Goal: Transaction & Acquisition: Purchase product/service

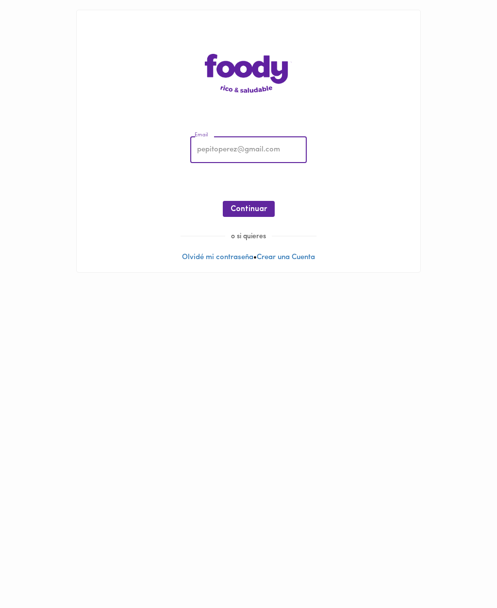
type input "[EMAIL_ADDRESS][DOMAIN_NAME]"
click at [241, 212] on span "Continuar" at bounding box center [249, 209] width 36 height 9
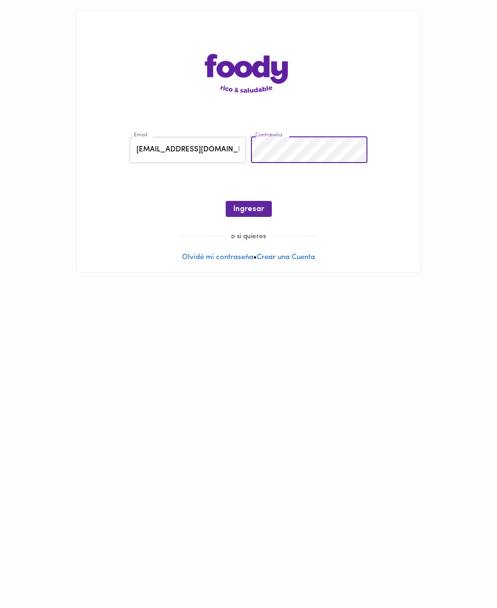
click at [250, 214] on button "Ingresar" at bounding box center [249, 209] width 46 height 16
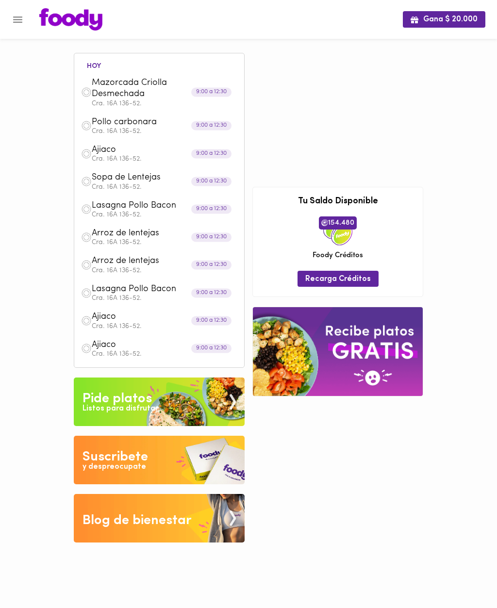
click at [16, 30] on button "Menu" at bounding box center [18, 20] width 24 height 24
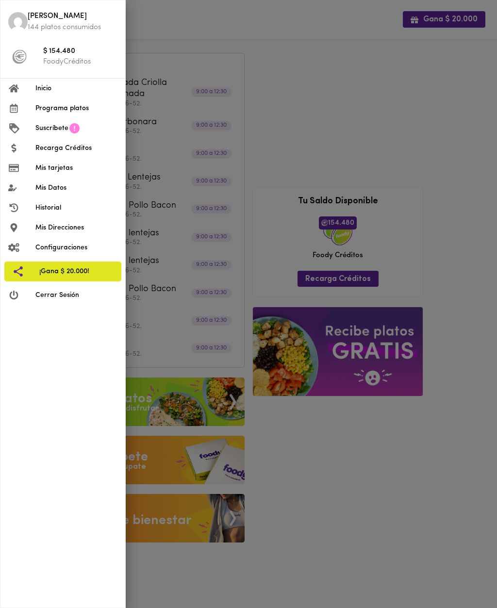
click at [65, 103] on span "Programa platos" at bounding box center [76, 108] width 82 height 10
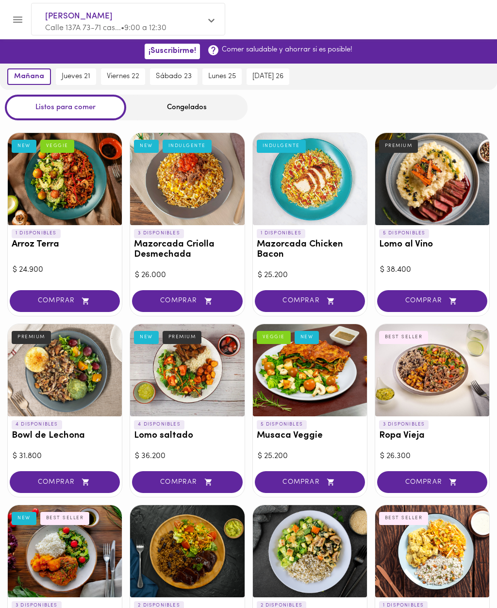
click at [72, 75] on span "jueves 21" at bounding box center [76, 76] width 29 height 9
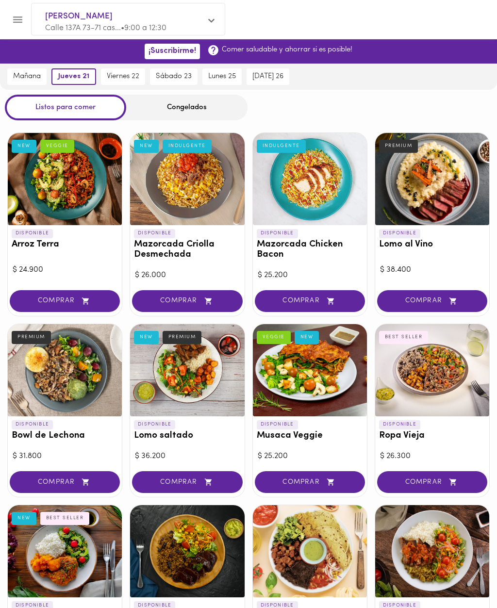
click at [192, 104] on div "Congelados" at bounding box center [186, 108] width 121 height 26
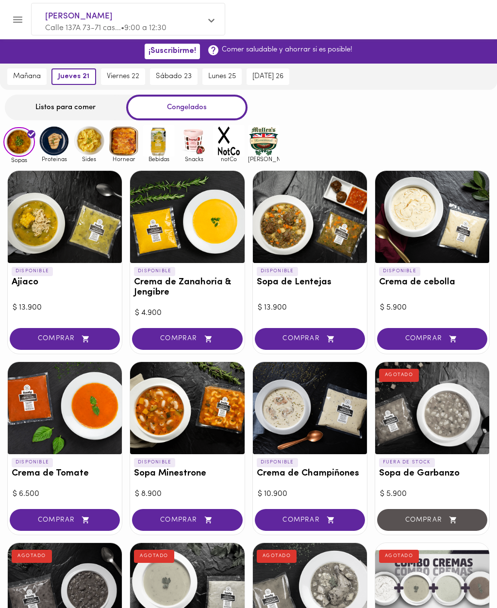
click at [69, 335] on span "COMPRAR" at bounding box center [65, 339] width 86 height 8
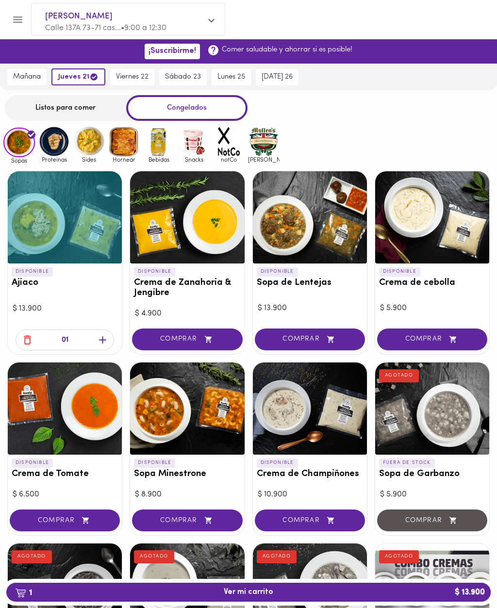
click at [106, 338] on icon "button" at bounding box center [102, 340] width 7 height 7
click at [317, 342] on span "COMPRAR" at bounding box center [310, 339] width 86 height 8
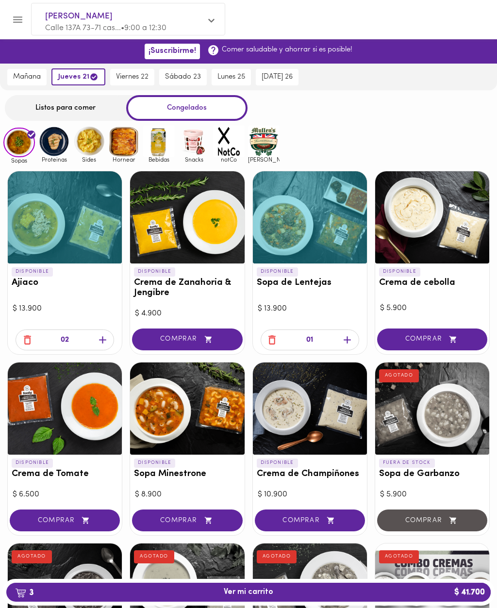
click at [348, 340] on icon "button" at bounding box center [347, 340] width 12 height 12
click at [350, 337] on icon "button" at bounding box center [347, 340] width 12 height 12
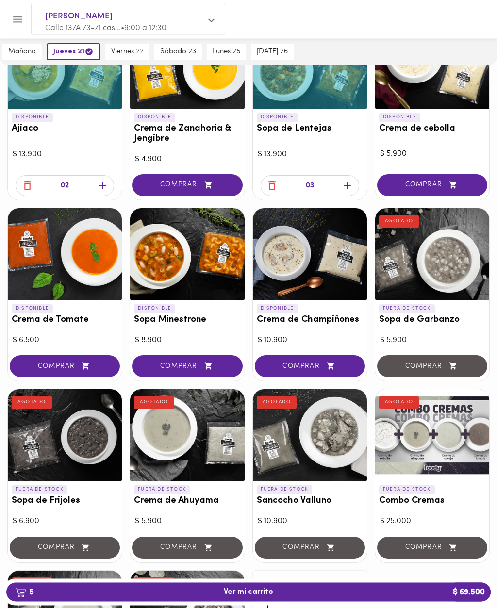
scroll to position [154, 0]
click at [314, 362] on span "COMPRAR" at bounding box center [310, 366] width 86 height 8
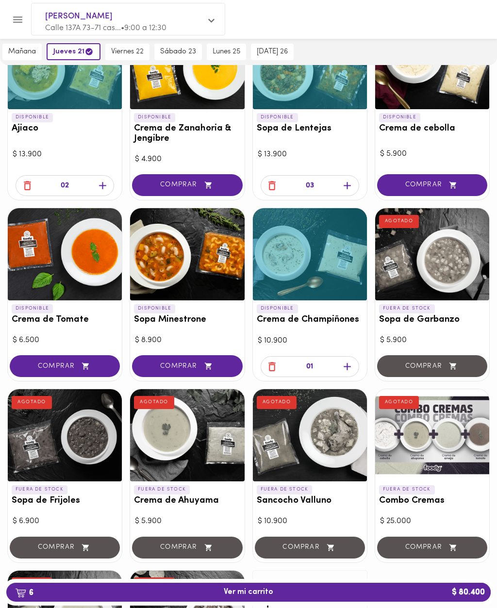
click at [350, 363] on icon "button" at bounding box center [347, 367] width 12 height 12
click at [351, 362] on icon "button" at bounding box center [347, 367] width 12 height 12
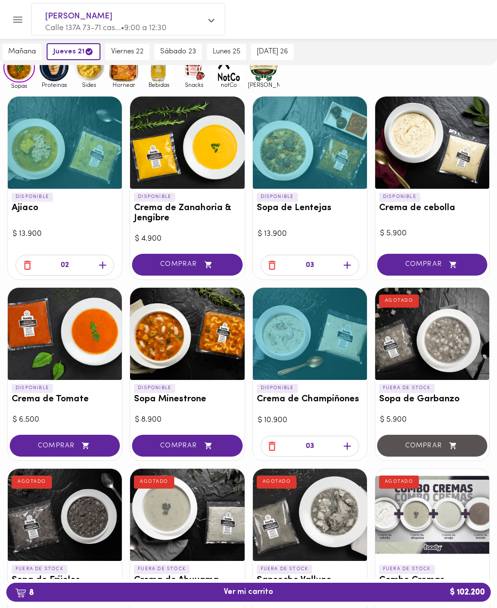
scroll to position [0, 0]
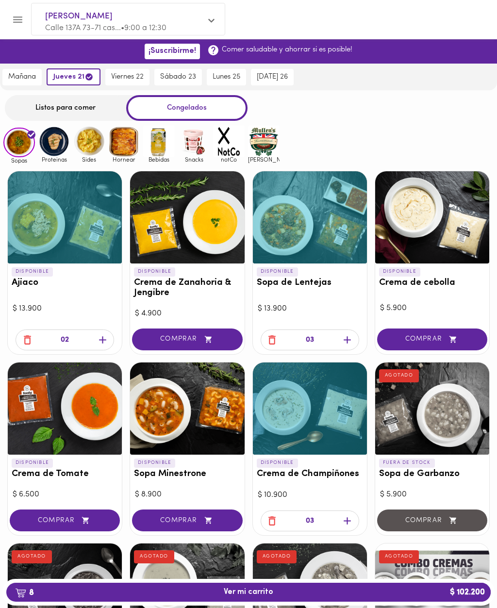
click at [130, 146] on img at bounding box center [124, 142] width 32 height 32
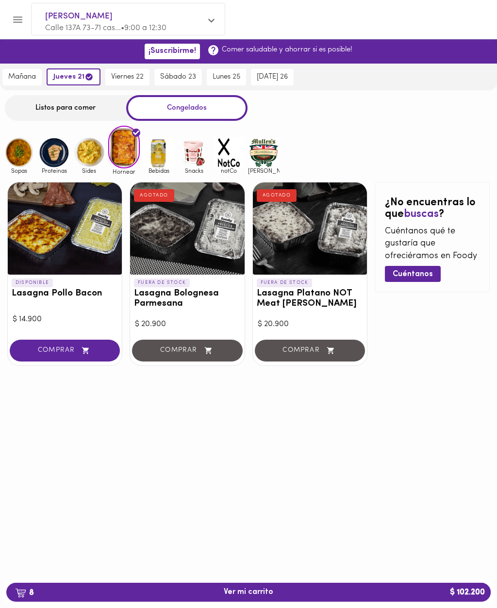
click at [69, 352] on span "COMPRAR" at bounding box center [65, 351] width 86 height 8
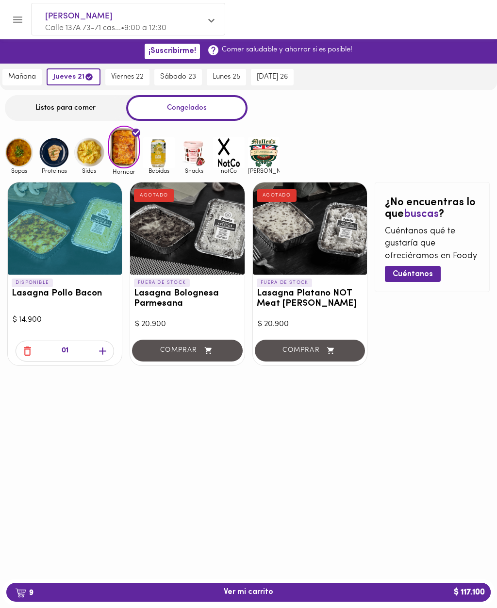
click at [100, 351] on icon "button" at bounding box center [103, 351] width 12 height 12
click at [107, 352] on icon "button" at bounding box center [103, 351] width 12 height 12
click at [103, 352] on icon "button" at bounding box center [103, 351] width 12 height 12
click at [59, 157] on img at bounding box center [54, 153] width 32 height 32
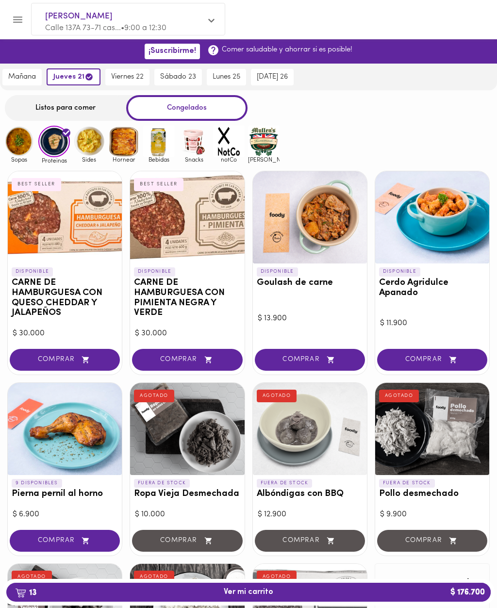
click at [294, 591] on span "13 Ver mi carrito $ 176.700" at bounding box center [248, 592] width 469 height 9
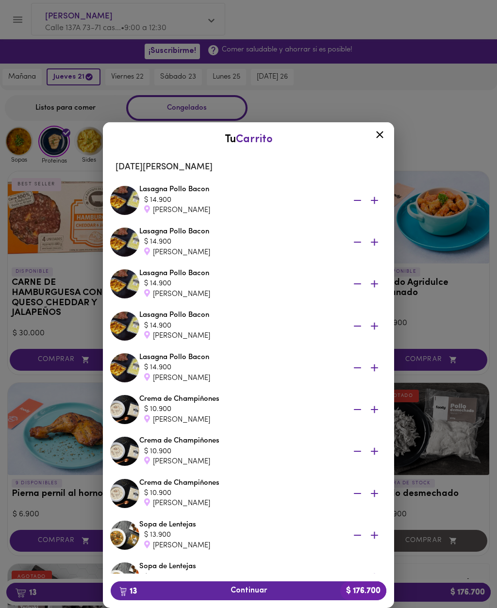
click at [358, 368] on icon "button" at bounding box center [357, 368] width 12 height 12
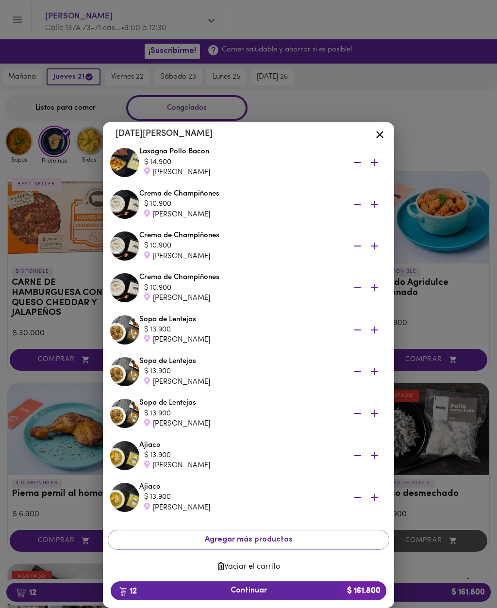
scroll to position [164, 0]
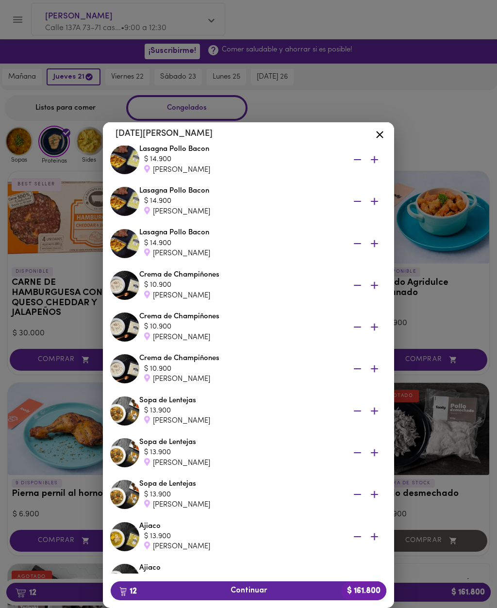
scroll to position [84, 0]
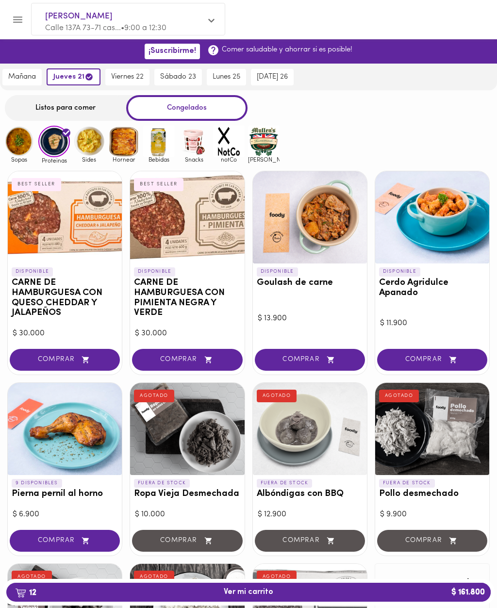
click at [281, 594] on span "12 Ver mi carrito $ 161.800" at bounding box center [248, 592] width 469 height 9
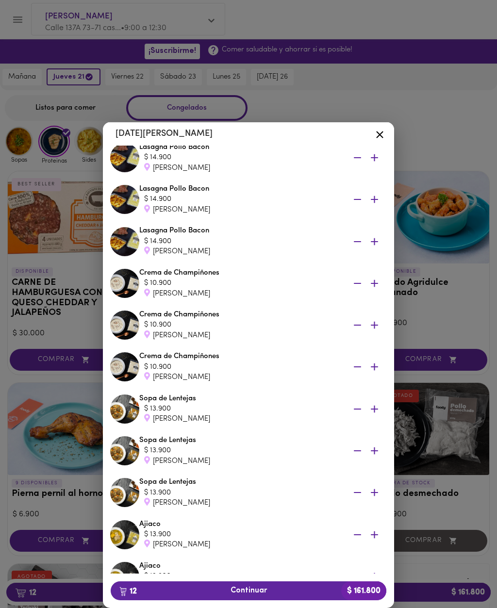
click at [355, 487] on icon "button" at bounding box center [357, 493] width 12 height 12
click at [75, 508] on div "Tu Carrito Jueves 21 de agosto Lasagna Pollo Bacon $ 14.900 Lucero Gomez Lasagn…" at bounding box center [248, 349] width 497 height 517
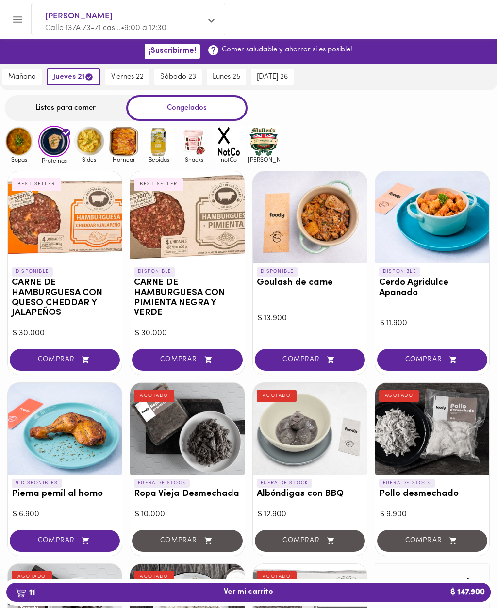
click at [79, 109] on div "Listos para comer" at bounding box center [65, 108] width 121 height 26
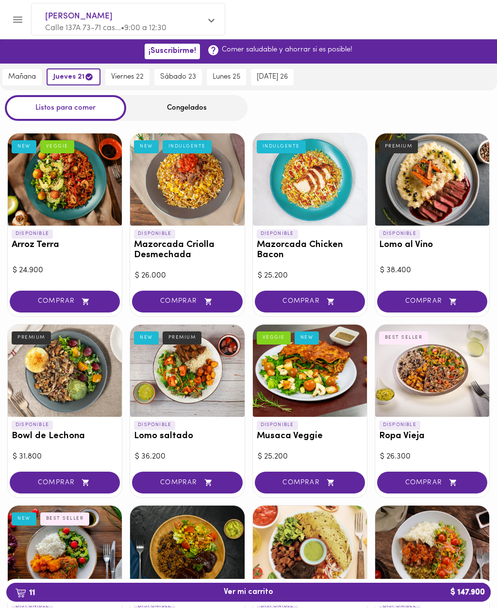
click at [91, 113] on div "Listos para comer" at bounding box center [65, 108] width 121 height 26
click at [245, 592] on span "11 Ver mi carrito $ 147.900" at bounding box center [249, 592] width 50 height 9
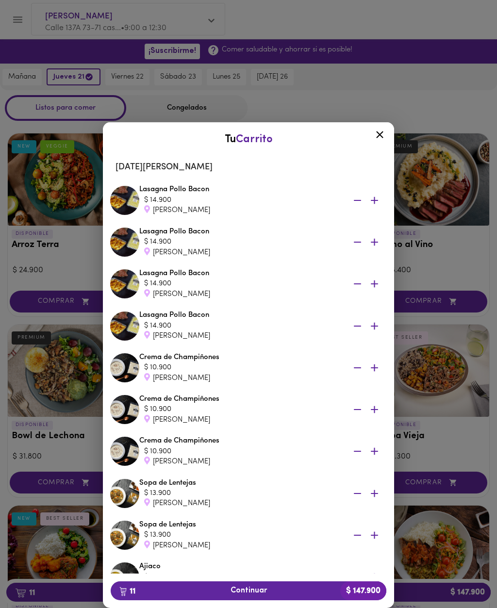
click at [270, 592] on span "11 Continuar $ 147.900" at bounding box center [248, 590] width 260 height 9
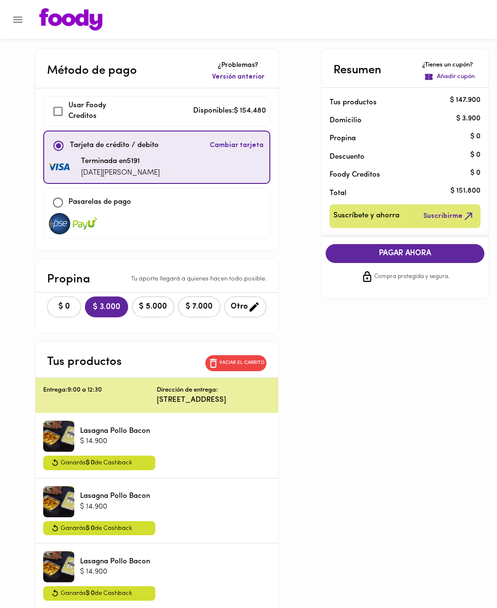
checkbox input "true"
click at [28, 8] on div at bounding box center [248, 19] width 497 height 39
click at [20, 14] on icon "Menu" at bounding box center [18, 20] width 12 height 12
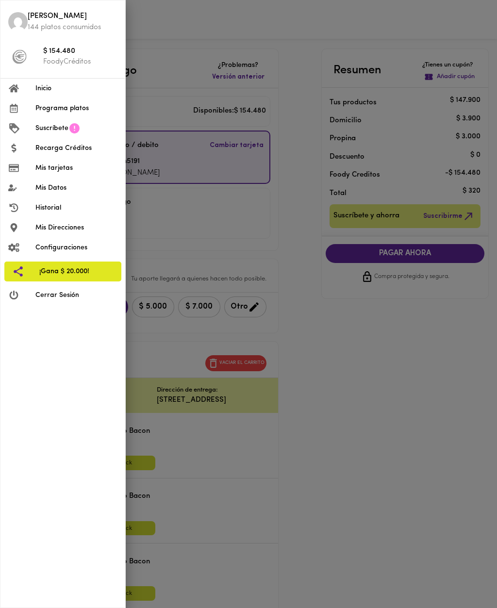
click at [84, 103] on span "Programa platos" at bounding box center [76, 108] width 82 height 10
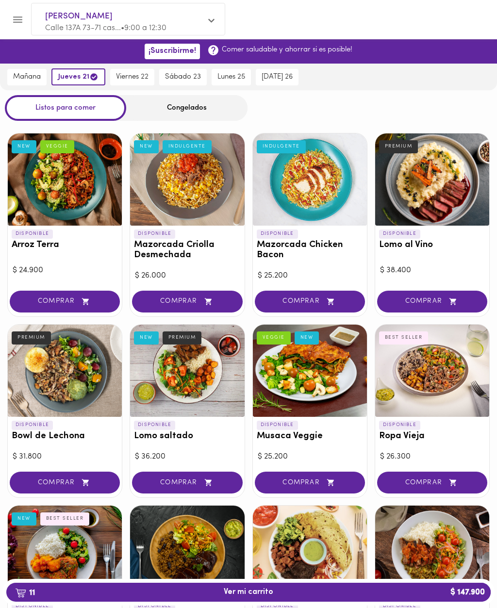
click at [200, 112] on div "Congelados" at bounding box center [186, 108] width 121 height 26
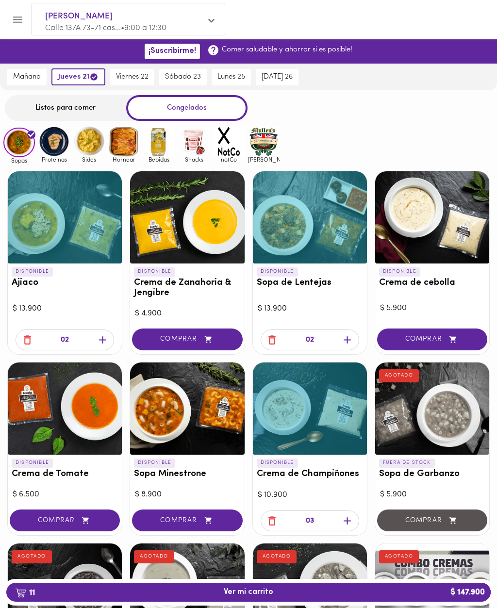
click at [86, 147] on img at bounding box center [89, 142] width 32 height 32
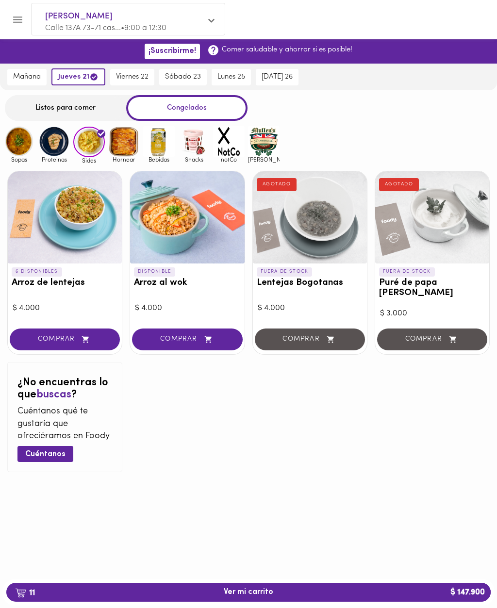
click at [79, 335] on span "COMPRAR" at bounding box center [65, 339] width 86 height 8
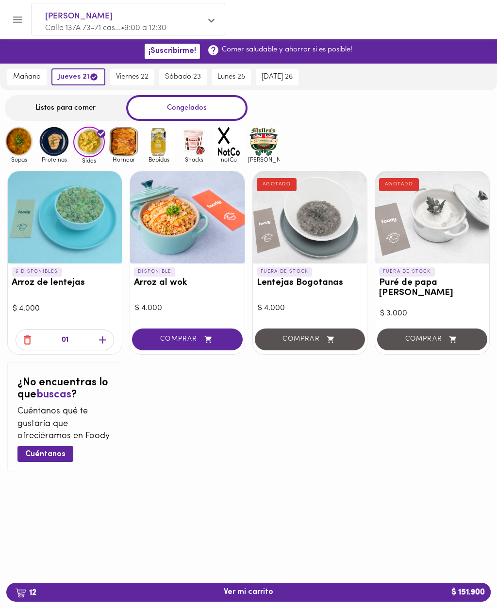
click at [99, 334] on icon "button" at bounding box center [103, 340] width 12 height 12
click at [197, 329] on button "COMPRAR" at bounding box center [187, 340] width 110 height 22
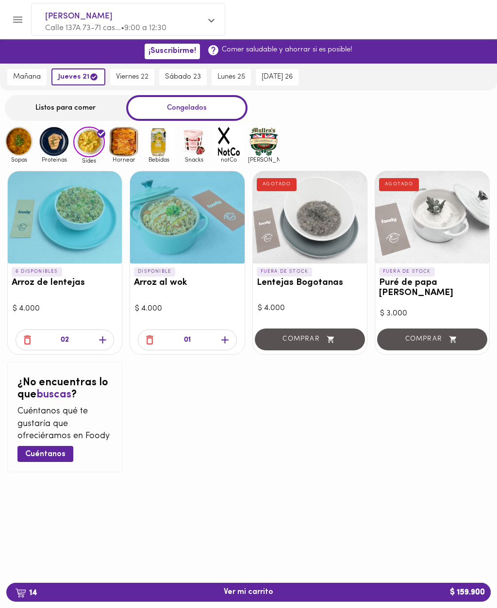
click at [304, 593] on span "14 Ver mi carrito $ 159.900" at bounding box center [248, 592] width 469 height 9
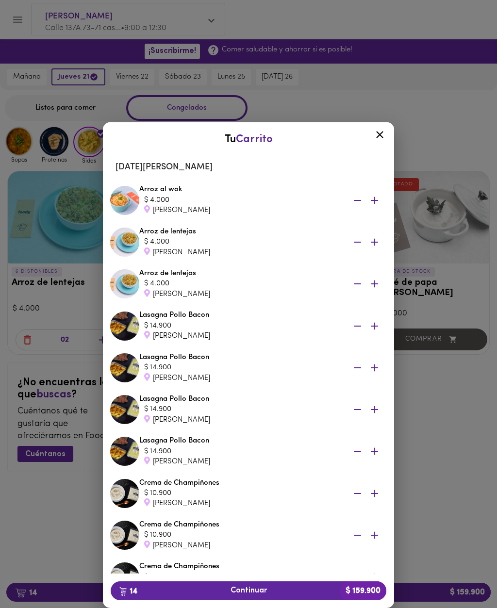
click at [354, 449] on icon "button" at bounding box center [357, 452] width 12 height 12
click at [325, 593] on span "13 Continuar $ 145.000" at bounding box center [248, 590] width 260 height 9
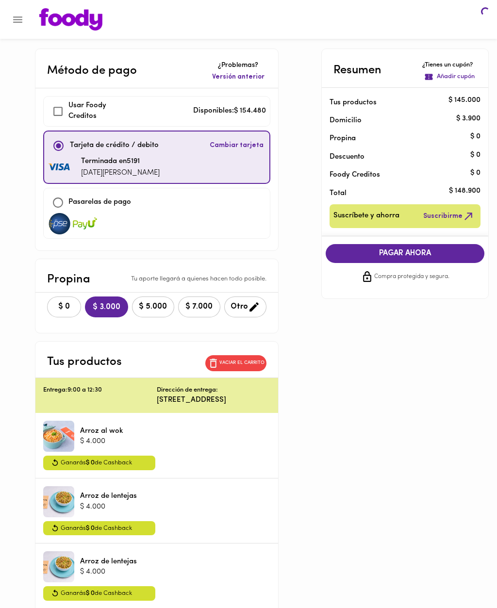
checkbox input "true"
click at [416, 249] on span "COMPRAR AHORA" at bounding box center [405, 253] width 140 height 9
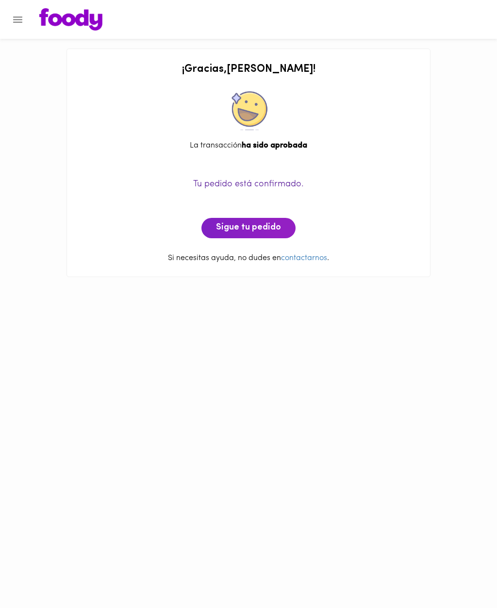
click at [262, 228] on span "Sigue tu pedido" at bounding box center [248, 228] width 65 height 11
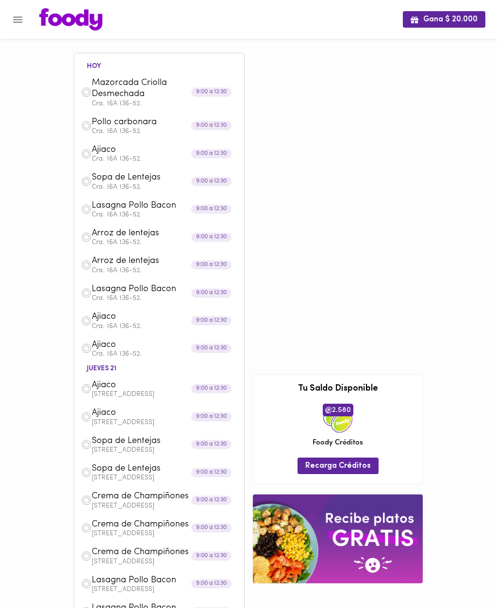
click at [22, 18] on icon "Menu" at bounding box center [18, 20] width 12 height 12
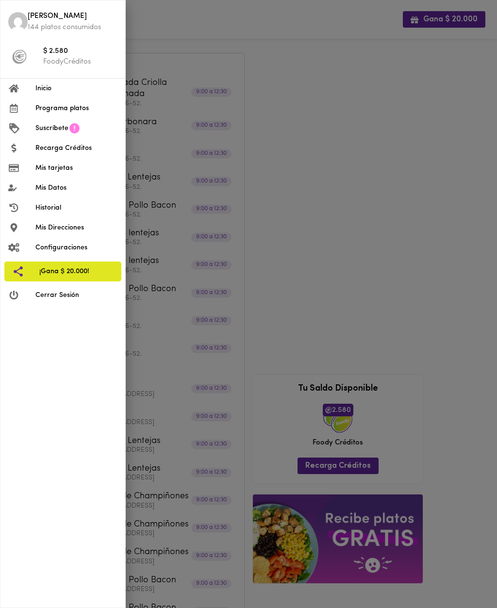
click at [70, 52] on span "$ 2.580" at bounding box center [80, 51] width 74 height 11
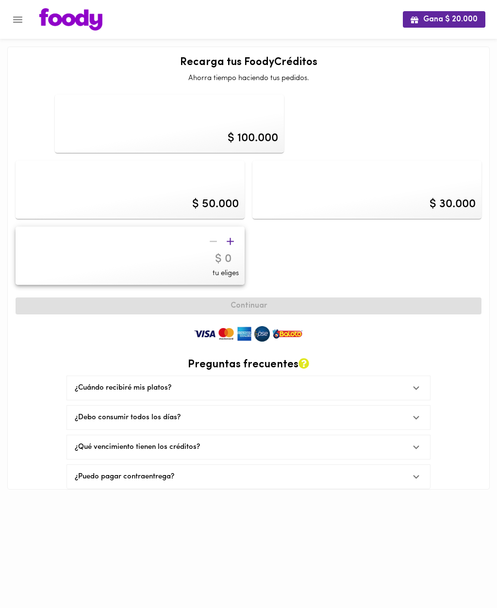
click at [20, 19] on icon "Menu" at bounding box center [17, 20] width 9 height 6
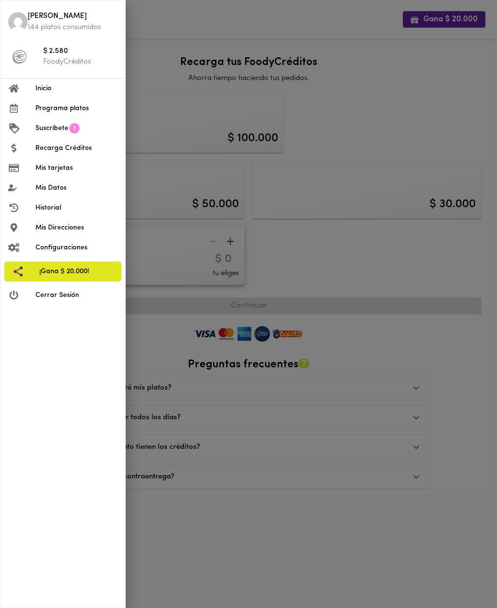
click at [247, 604] on div at bounding box center [248, 304] width 497 height 608
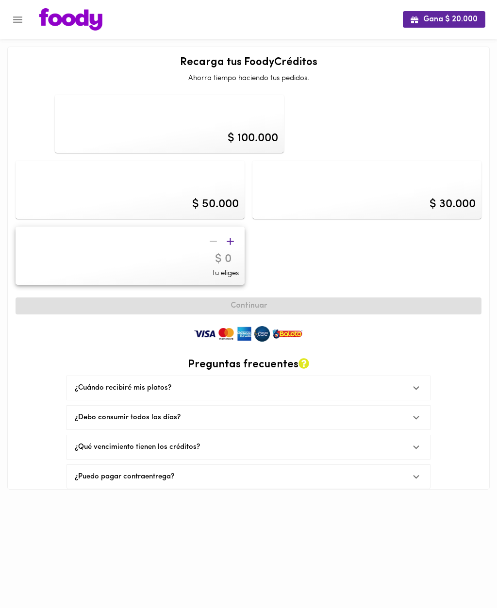
click at [18, 16] on icon "Menu" at bounding box center [18, 20] width 12 height 12
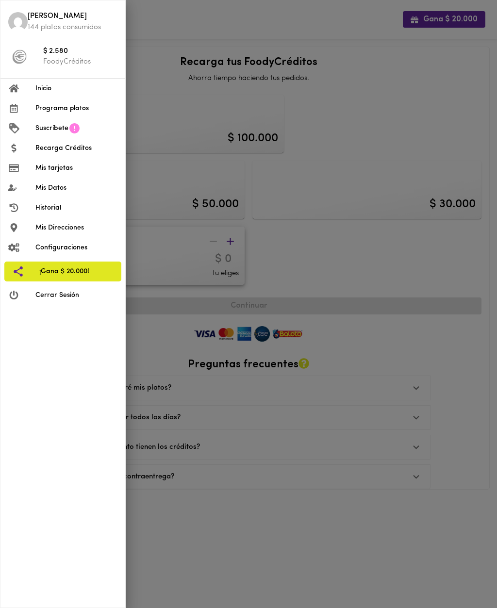
click at [40, 86] on span "Inicio" at bounding box center [76, 88] width 82 height 10
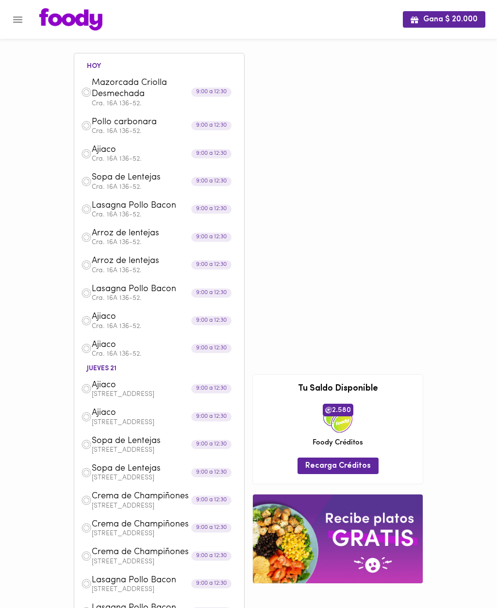
click at [13, 25] on icon "Menu" at bounding box center [18, 20] width 12 height 12
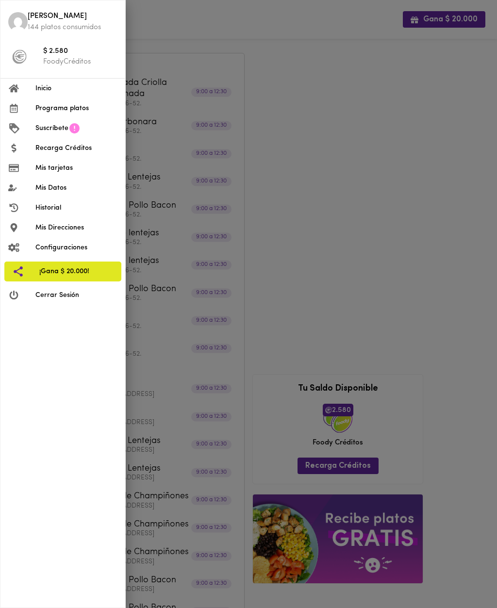
click at [65, 107] on span "Programa platos" at bounding box center [76, 108] width 82 height 10
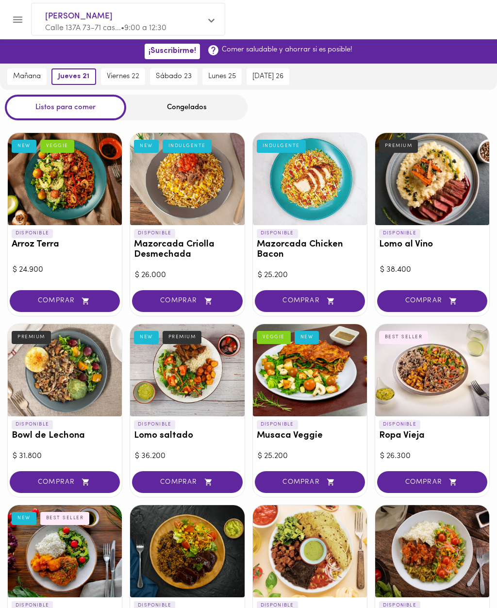
click at [76, 79] on span "jueves 21" at bounding box center [73, 76] width 31 height 9
click at [201, 19] on span "[PERSON_NAME]" at bounding box center [123, 16] width 156 height 13
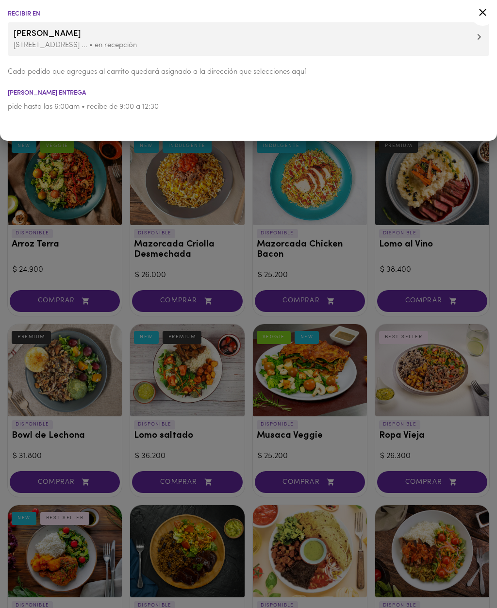
click at [476, 37] on span "[PERSON_NAME]" at bounding box center [249, 34] width 470 height 13
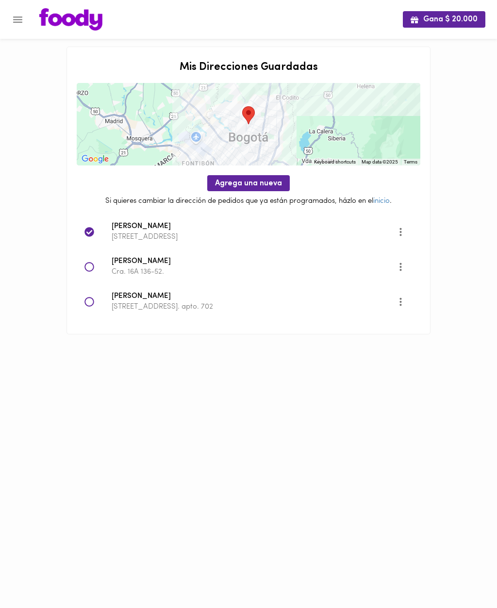
click at [97, 270] on div at bounding box center [97, 267] width 27 height 10
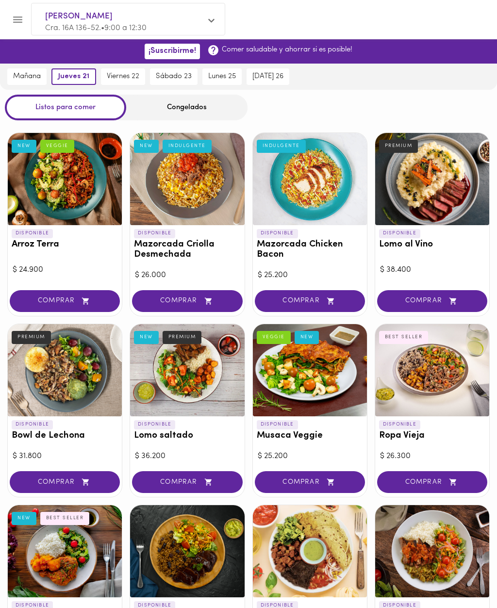
click at [181, 19] on span "[PERSON_NAME]" at bounding box center [123, 16] width 156 height 13
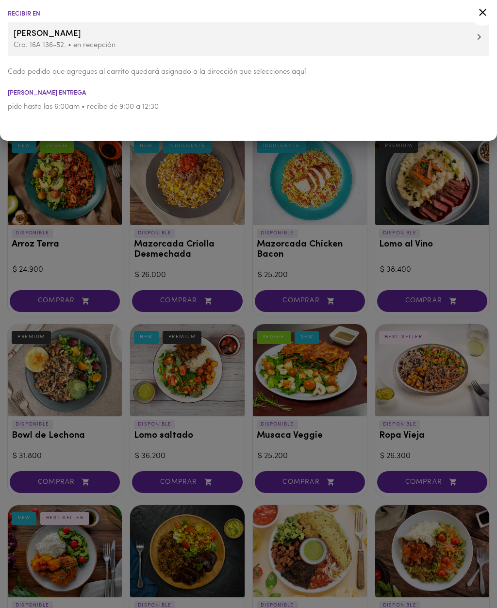
click at [127, 41] on p "Cra. 16A 136-52. • en recepción" at bounding box center [249, 45] width 470 height 10
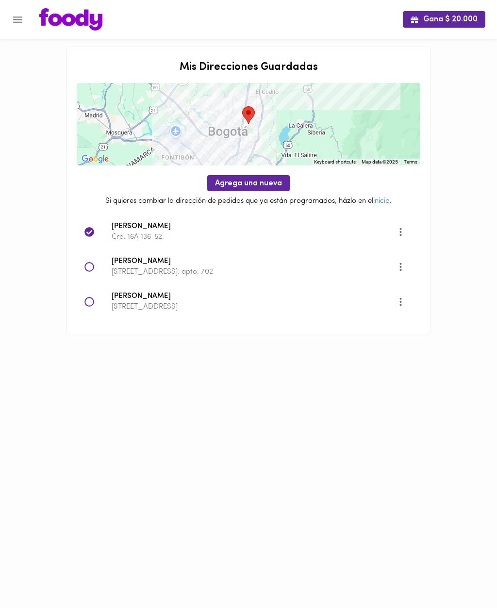
click at [20, 23] on icon "Menu" at bounding box center [18, 20] width 12 height 12
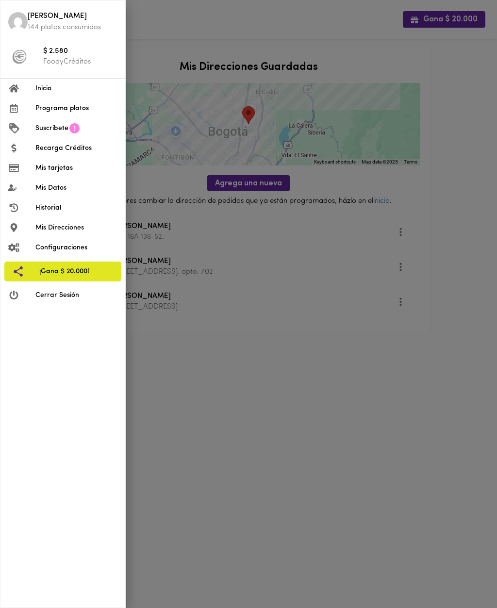
click at [71, 27] on p "144 platos consumidos" at bounding box center [73, 27] width 90 height 10
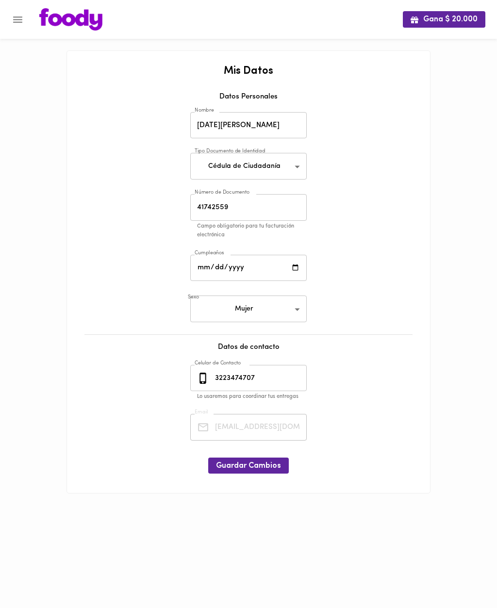
click at [26, 24] on button "Menu" at bounding box center [18, 20] width 24 height 24
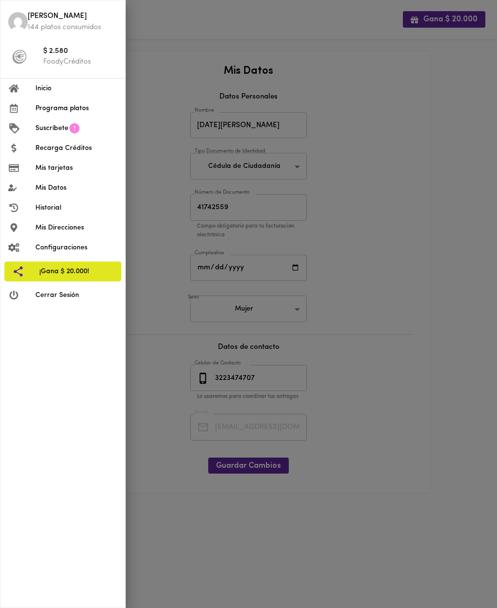
click at [92, 24] on p "144 platos consumidos" at bounding box center [73, 27] width 90 height 10
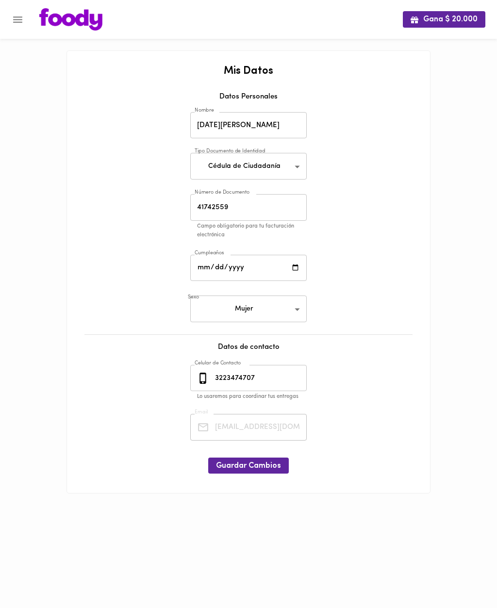
click at [22, 20] on icon "Menu" at bounding box center [17, 20] width 9 height 6
click at [22, 21] on icon "Menu" at bounding box center [18, 20] width 12 height 12
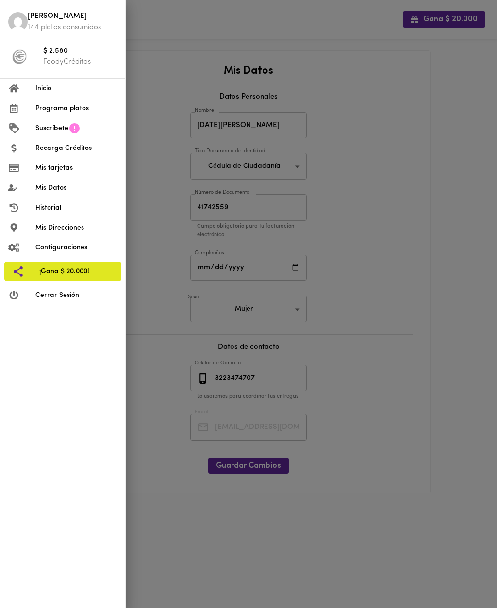
click at [61, 201] on li "Historial" at bounding box center [62, 208] width 125 height 20
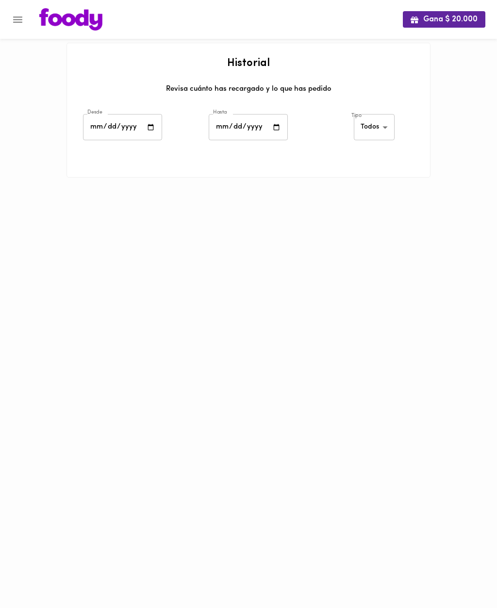
click at [381, 125] on body "Gana $ 20.000 Historial Revisa cuánto has recargado y lo que has pedido Desde D…" at bounding box center [248, 101] width 497 height 202
click at [373, 161] on li "Platos" at bounding box center [376, 159] width 42 height 16
type input "[PERSON_NAME]-dishes"
click at [26, 28] on button "Menu" at bounding box center [18, 20] width 24 height 24
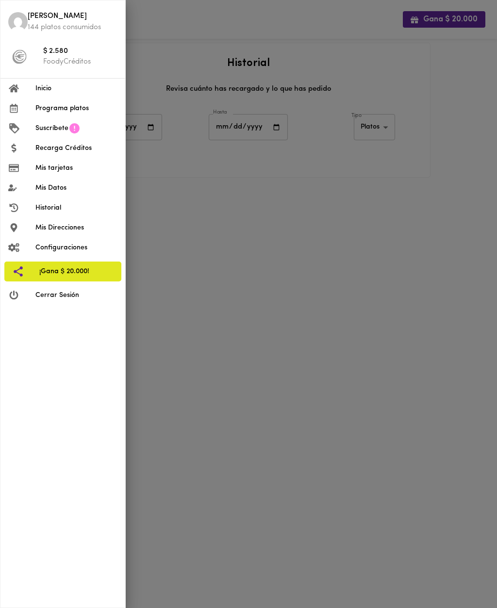
click at [60, 110] on span "Programa platos" at bounding box center [76, 108] width 82 height 10
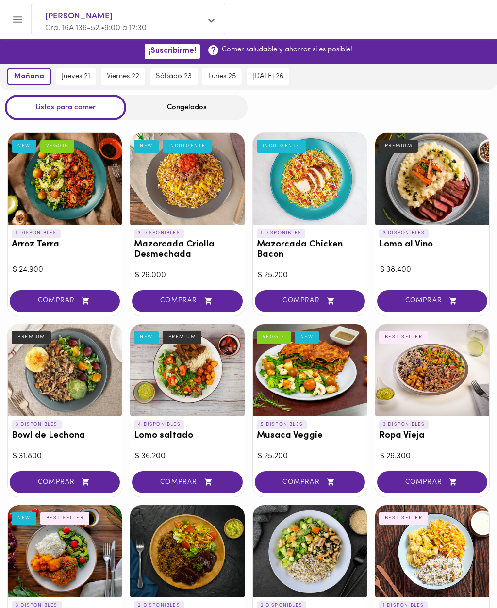
click at [81, 78] on span "jueves 21" at bounding box center [76, 76] width 29 height 9
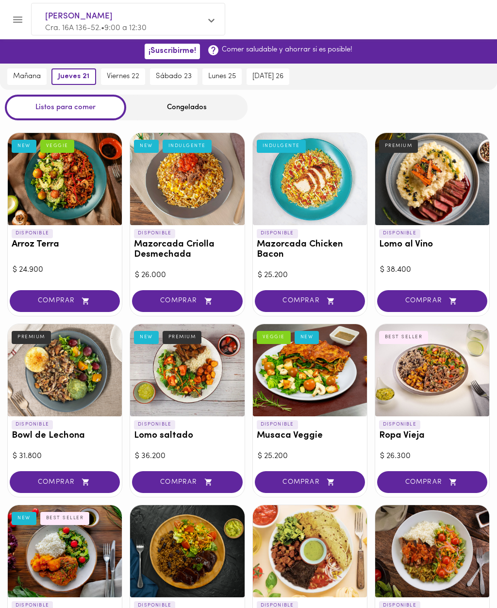
click at [25, 24] on button "Menu" at bounding box center [18, 20] width 24 height 24
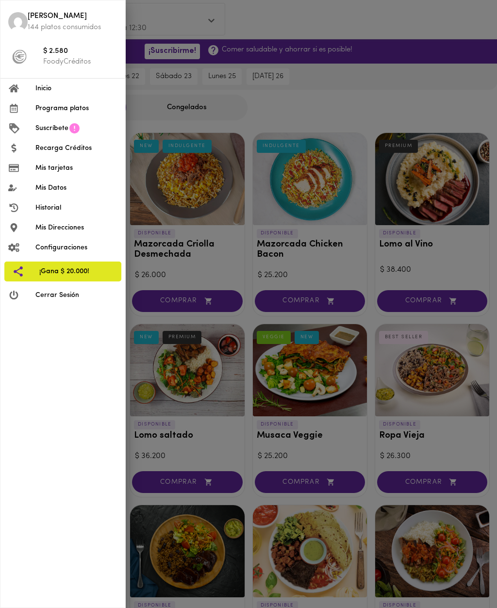
click at [347, 107] on div at bounding box center [248, 304] width 497 height 608
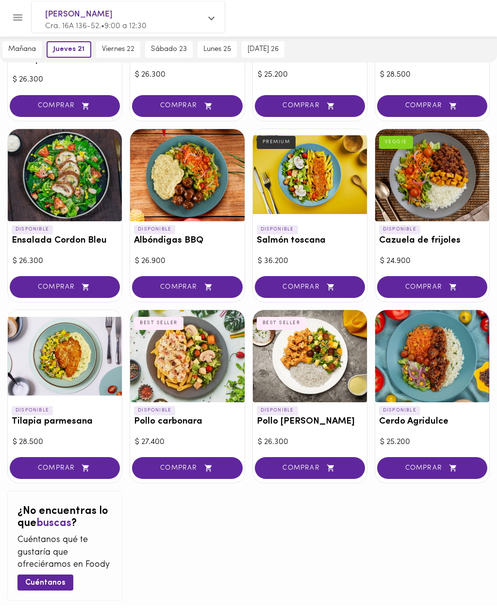
scroll to position [756, 0]
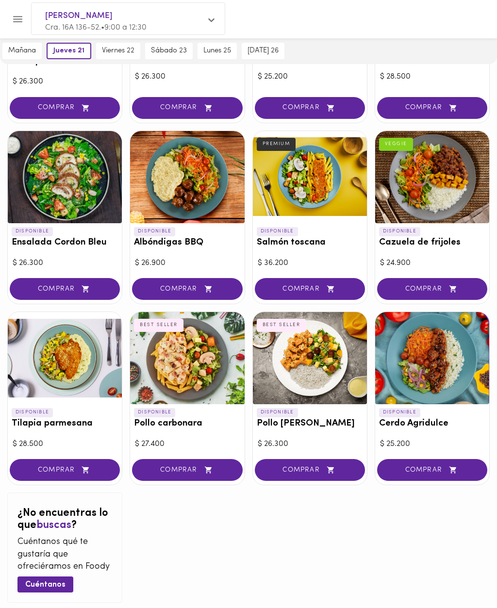
click at [16, 15] on icon "Menu" at bounding box center [18, 20] width 12 height 12
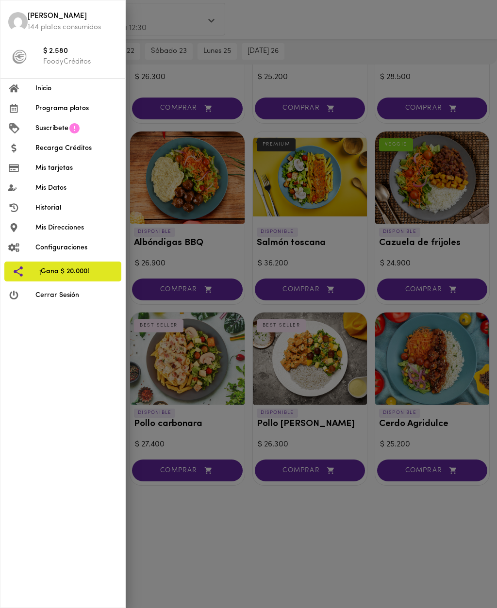
click at [279, 541] on div at bounding box center [248, 304] width 497 height 608
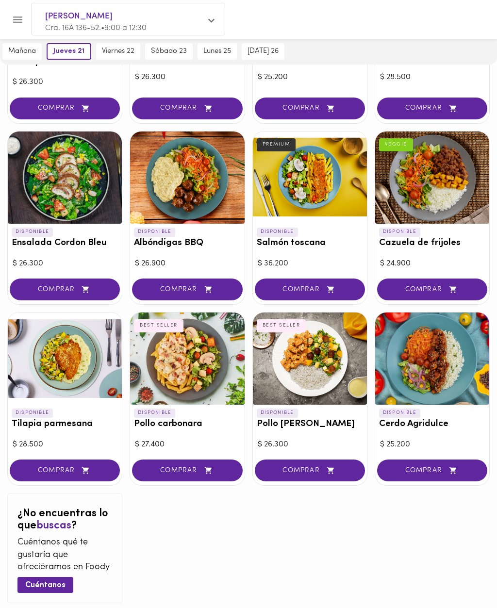
click at [118, 22] on span "[PERSON_NAME]" at bounding box center [123, 16] width 156 height 13
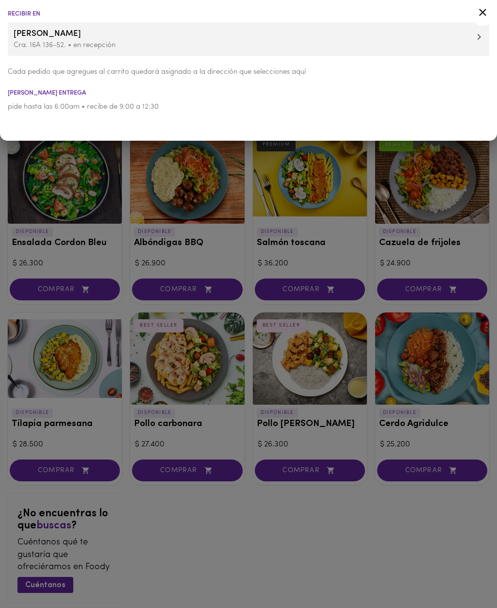
click at [483, 17] on icon at bounding box center [483, 12] width 12 height 12
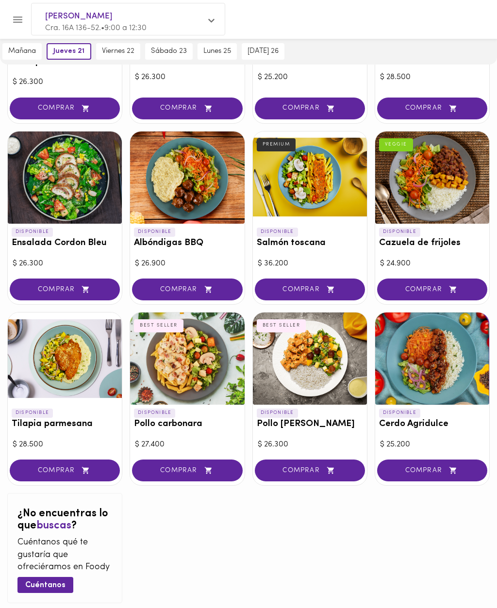
click at [71, 54] on span "jueves 21" at bounding box center [68, 51] width 31 height 9
click at [78, 55] on span "jueves 21" at bounding box center [73, 51] width 31 height 9
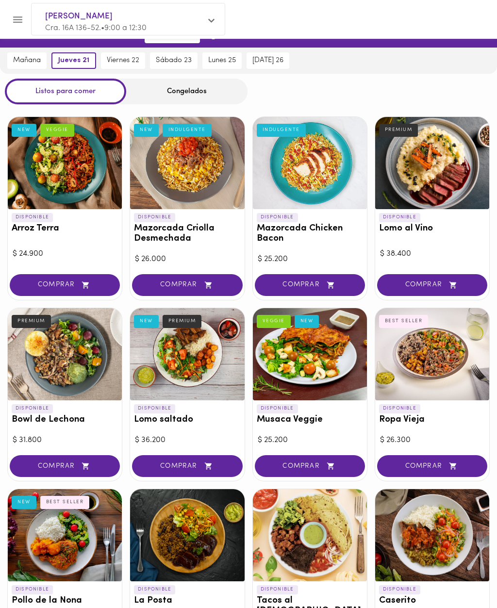
scroll to position [0, 0]
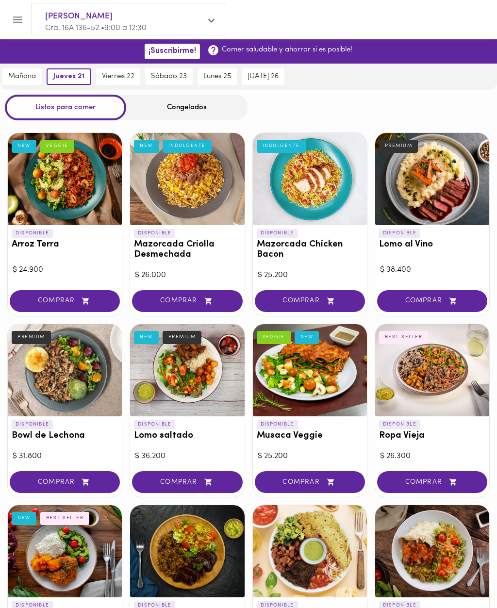
click at [19, 24] on icon "Menu" at bounding box center [18, 20] width 12 height 12
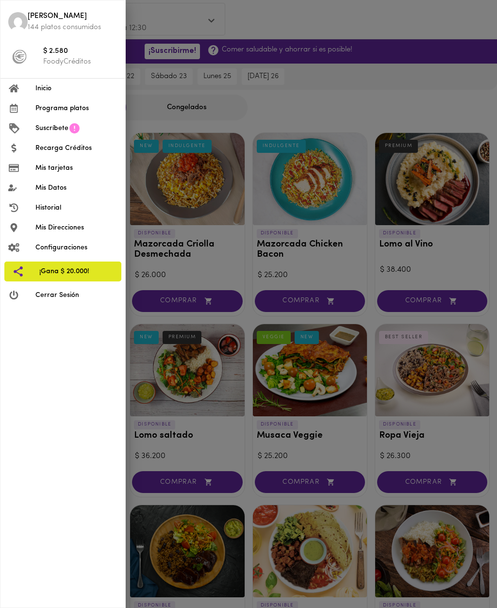
click at [82, 223] on span "Mis Direcciones" at bounding box center [76, 228] width 82 height 10
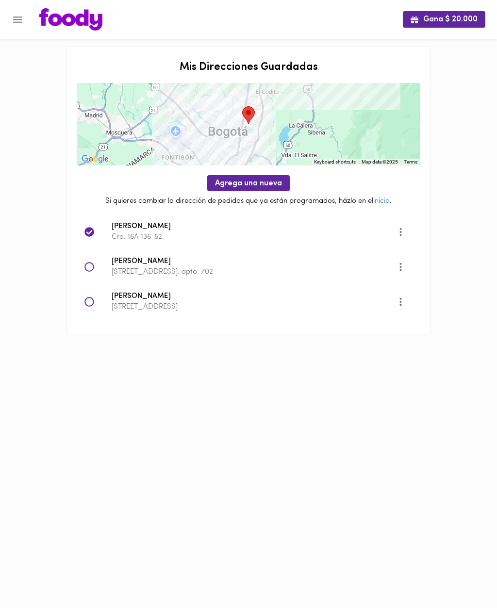
click at [403, 268] on icon "More" at bounding box center [401, 267] width 12 height 12
click at [415, 285] on li "Eliminar" at bounding box center [409, 282] width 41 height 16
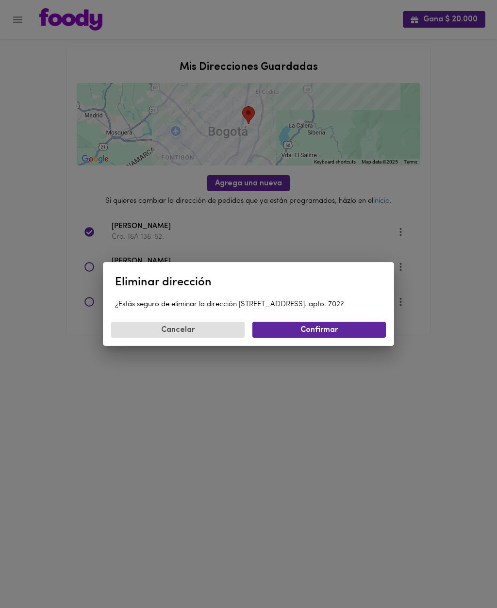
click at [331, 332] on span "Confirmar" at bounding box center [319, 330] width 118 height 9
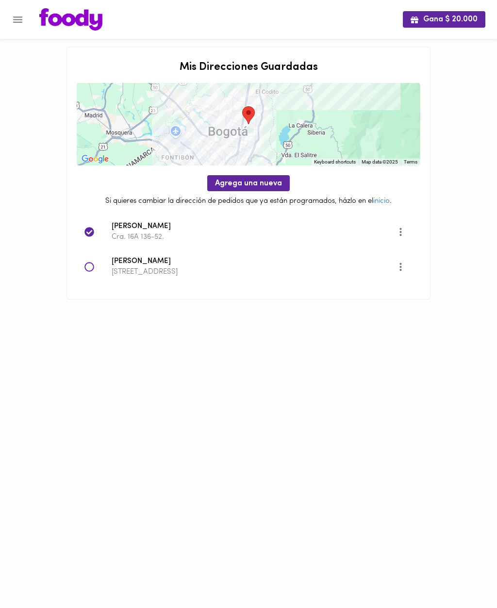
click at [411, 272] on button "More" at bounding box center [401, 267] width 24 height 24
click at [406, 268] on li "Editar" at bounding box center [409, 266] width 41 height 16
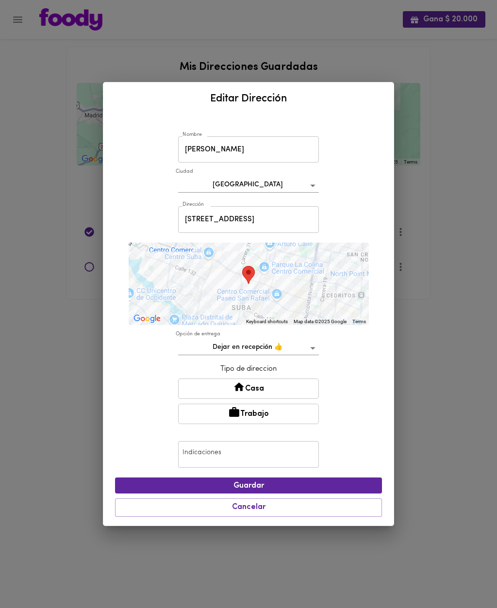
click at [440, 372] on div "Editar Dirección Nombre [PERSON_NAME] Nombre [GEOGRAPHIC_DATA] Dirección [STREE…" at bounding box center [248, 304] width 497 height 608
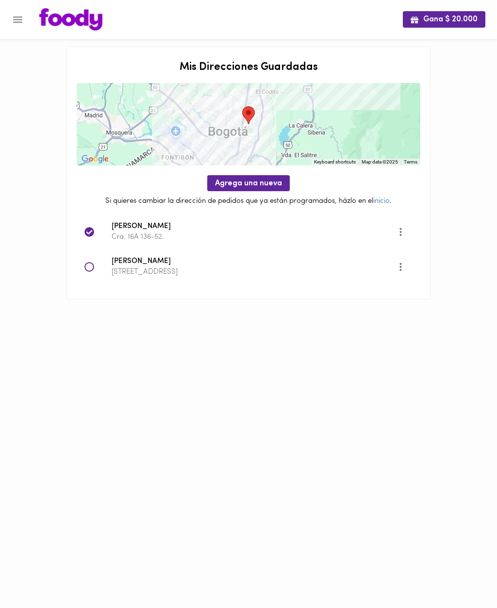
click at [407, 268] on button "More" at bounding box center [401, 267] width 24 height 24
click at [414, 284] on li "Eliminar" at bounding box center [409, 282] width 41 height 16
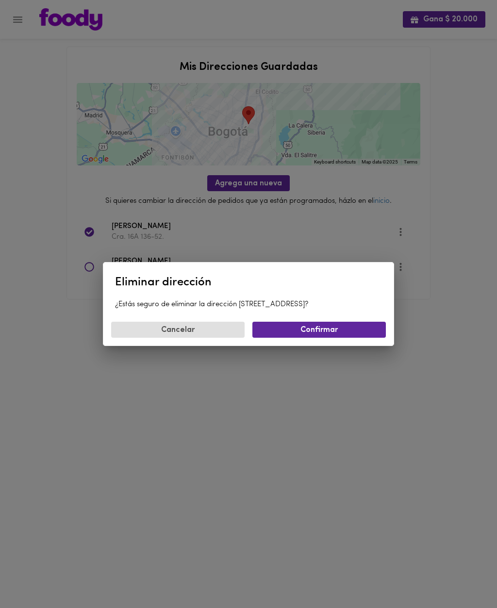
click at [319, 328] on span "Confirmar" at bounding box center [319, 330] width 118 height 9
